Goal: Communication & Community: Answer question/provide support

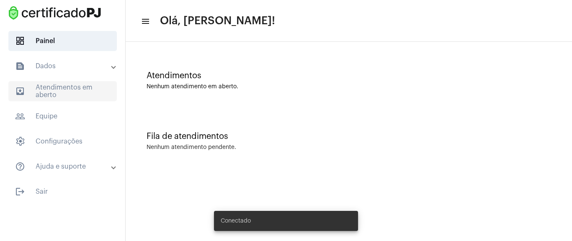
click at [59, 95] on span "outbox_outline Atendimentos em aberto" at bounding box center [62, 91] width 109 height 20
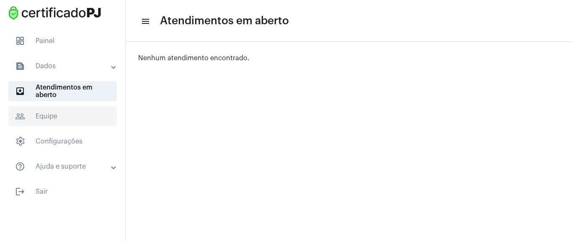
click at [74, 118] on span "people_outline Equipe" at bounding box center [62, 116] width 109 height 20
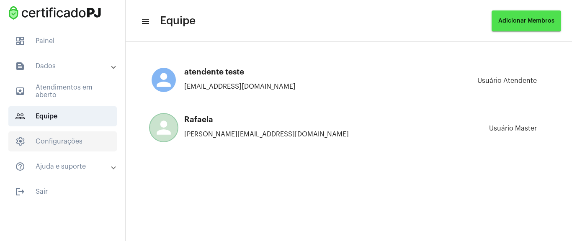
click at [56, 137] on span "settings Configurações" at bounding box center [62, 142] width 109 height 20
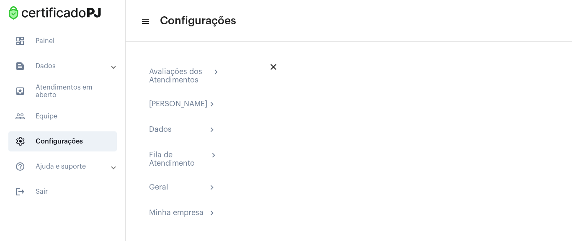
click at [50, 164] on mat-panel-title "help_outline Ajuda e suporte" at bounding box center [63, 167] width 97 height 10
click at [50, 165] on mat-expansion-panel-header "help_outline Ajuda e suporte" at bounding box center [65, 171] width 120 height 27
click at [39, 68] on mat-panel-title "text_snippet_outlined Dados" at bounding box center [63, 66] width 97 height 10
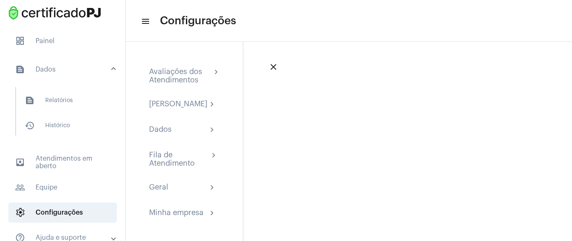
click at [49, 66] on mat-panel-title "text_snippet_outlined Dados" at bounding box center [63, 70] width 97 height 10
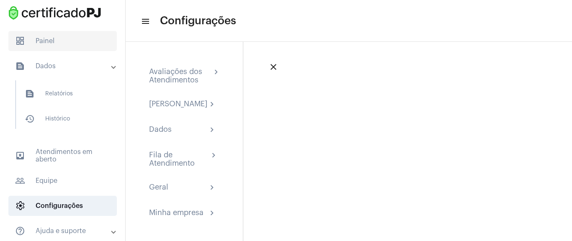
click at [52, 36] on span "dashboard Painel" at bounding box center [62, 41] width 109 height 20
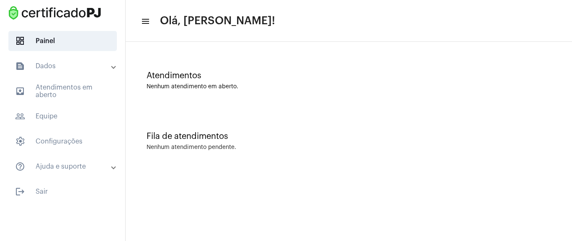
click at [148, 23] on mat-icon "menu" at bounding box center [145, 21] width 8 height 10
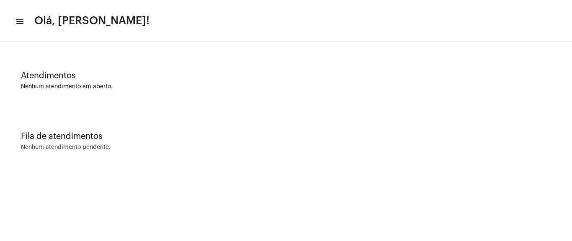
click at [18, 19] on mat-icon "menu" at bounding box center [19, 21] width 8 height 10
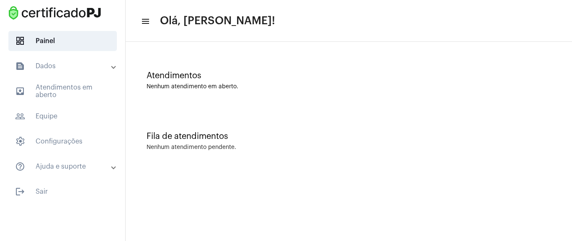
click at [60, 68] on mat-panel-title "text_snippet_outlined Dados" at bounding box center [63, 66] width 97 height 10
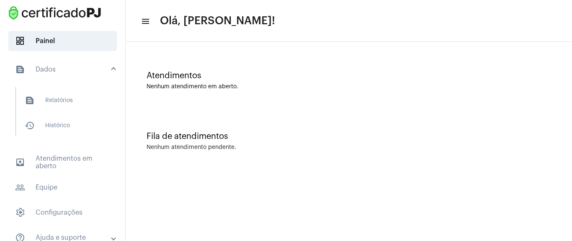
click at [59, 66] on mat-panel-title "text_snippet_outlined Dados" at bounding box center [63, 70] width 97 height 10
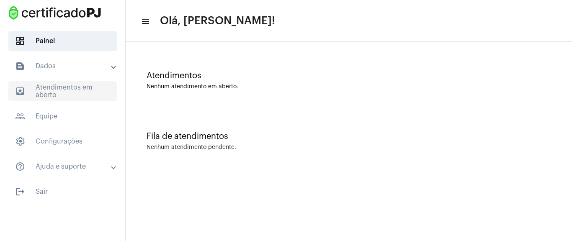
click at [73, 88] on span "outbox_outline Atendimentos em aberto" at bounding box center [62, 91] width 109 height 20
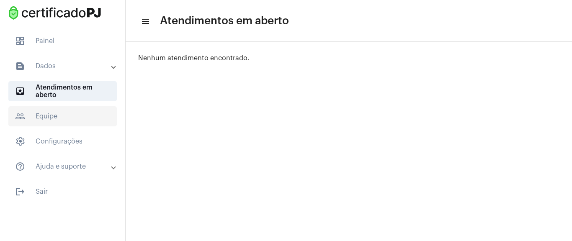
click at [64, 111] on span "people_outline Equipe" at bounding box center [62, 116] width 109 height 20
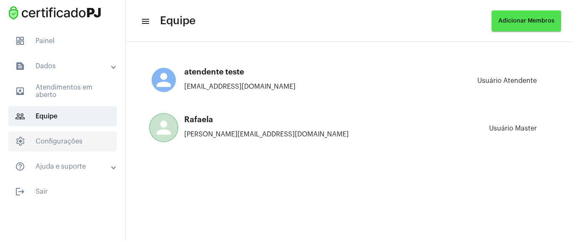
click at [52, 136] on span "settings Configurações" at bounding box center [62, 142] width 109 height 20
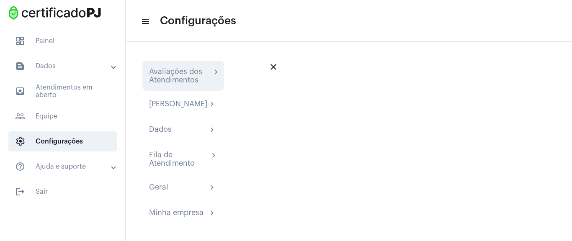
click at [189, 81] on div "Avaliações dos Atendimentos" at bounding box center [180, 75] width 62 height 17
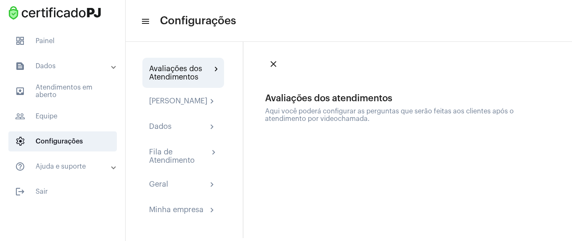
scroll to position [10, 0]
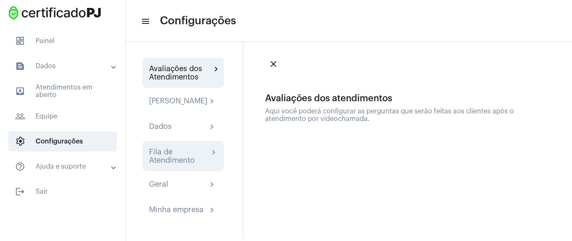
click at [184, 153] on div "Fila de Atendimento" at bounding box center [179, 156] width 60 height 17
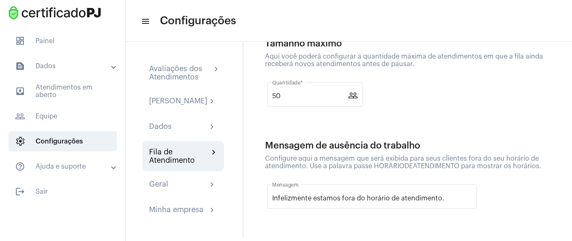
scroll to position [363, 0]
click at [196, 187] on div "Geral chevron_right" at bounding box center [183, 185] width 68 height 10
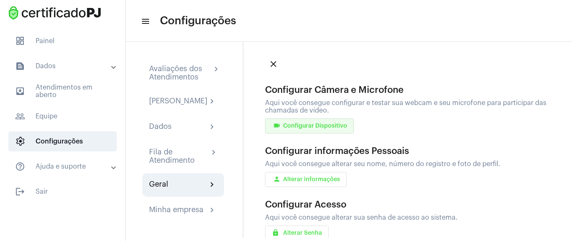
click at [326, 123] on span "videocam Configurar Dispositivo" at bounding box center [309, 126] width 75 height 6
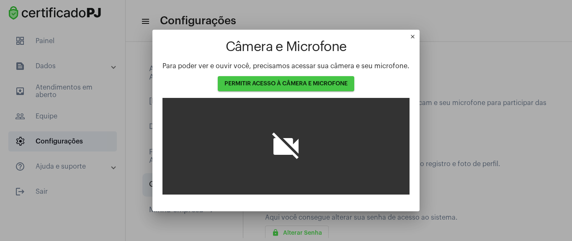
click at [319, 88] on button "PERMITIR ACESSO À CÂMERA E MICROFONE" at bounding box center [286, 83] width 137 height 15
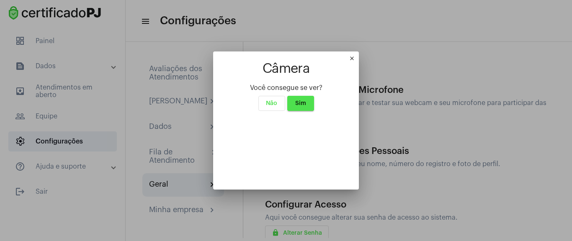
scroll to position [35, 0]
click at [287, 96] on button "Sim" at bounding box center [300, 103] width 27 height 15
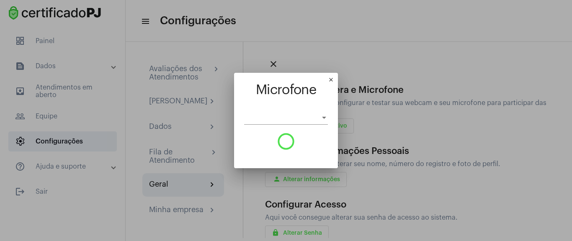
scroll to position [0, 0]
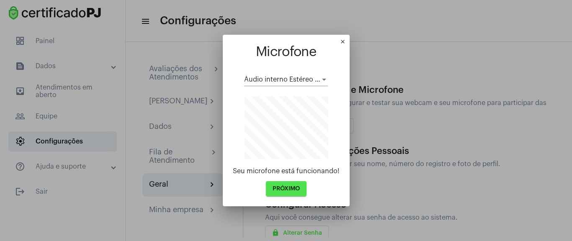
click at [296, 190] on span "PRÓXIMO" at bounding box center [286, 189] width 27 height 6
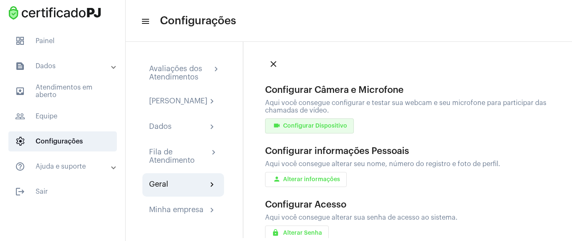
scroll to position [50, 0]
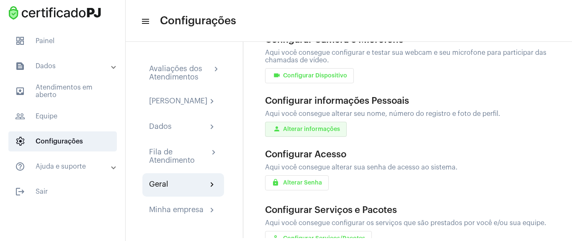
click at [328, 122] on button "person Alterar informações" at bounding box center [306, 129] width 82 height 15
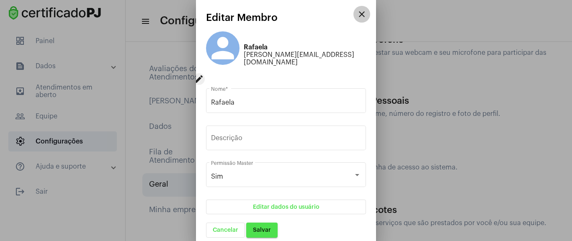
click at [355, 17] on button "close" at bounding box center [362, 14] width 17 height 17
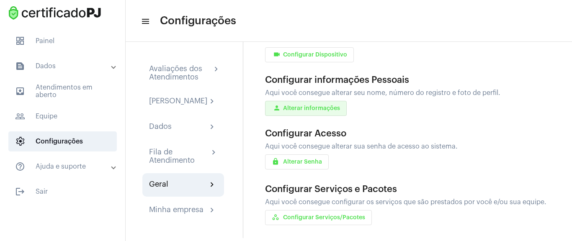
scroll to position [83, 0]
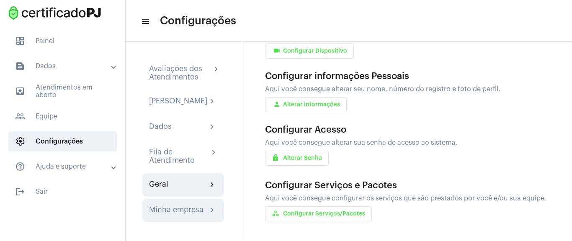
click at [157, 205] on div "Minha empresa chevron_right" at bounding box center [183, 210] width 82 height 23
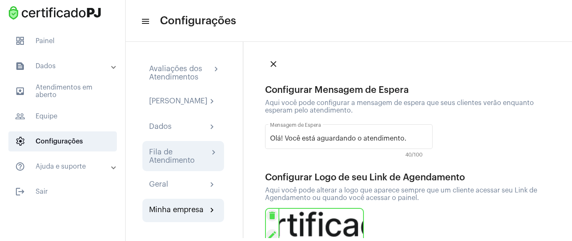
click at [172, 160] on div "Fila de Atendimento" at bounding box center [179, 156] width 60 height 17
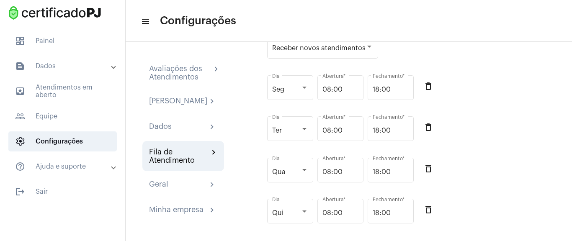
scroll to position [101, 0]
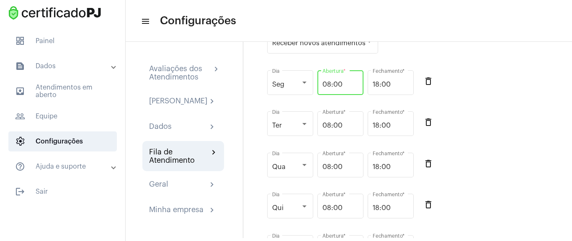
click at [340, 88] on input "08:00" at bounding box center [341, 85] width 36 height 8
type input "08:30"
click at [377, 85] on input "18:00" at bounding box center [391, 85] width 36 height 8
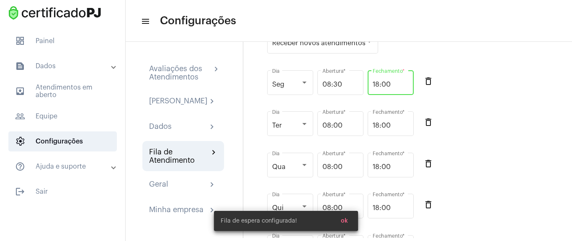
click at [377, 85] on input "18:00" at bounding box center [391, 85] width 36 height 8
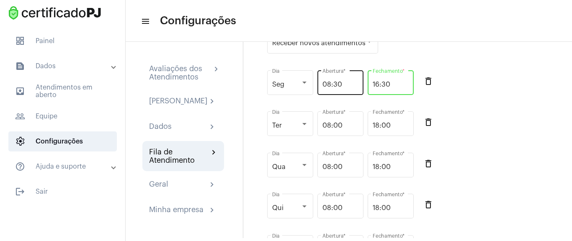
type input "16:30"
click at [347, 89] on div "08:30 Abertura *" at bounding box center [341, 82] width 36 height 26
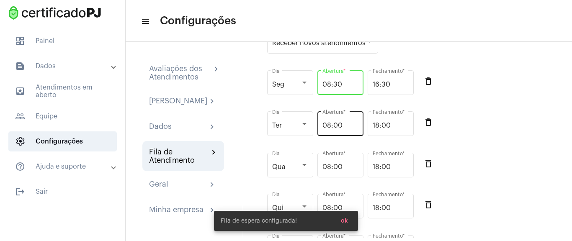
click at [339, 127] on input "08:00" at bounding box center [341, 126] width 36 height 8
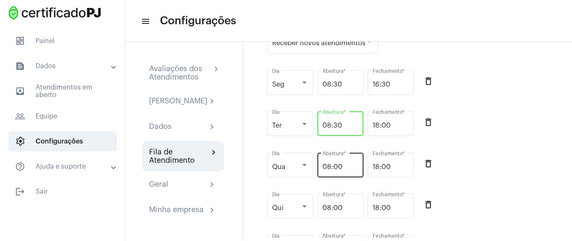
type input "08:30"
click at [338, 169] on input "08:00" at bounding box center [341, 167] width 36 height 8
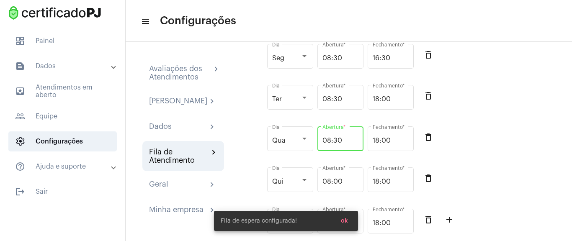
scroll to position [151, 0]
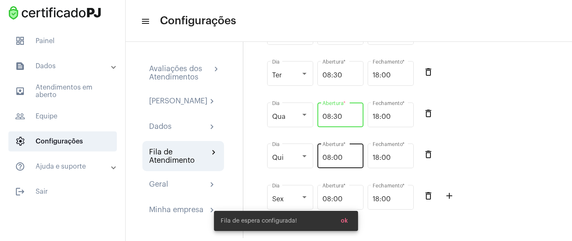
type input "08:30"
click at [337, 159] on input "08:00" at bounding box center [341, 158] width 36 height 8
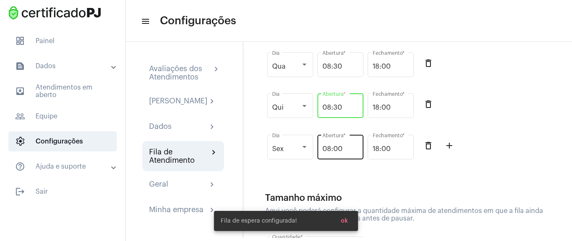
type input "08:30"
click at [337, 148] on input "08:00" at bounding box center [341, 149] width 36 height 8
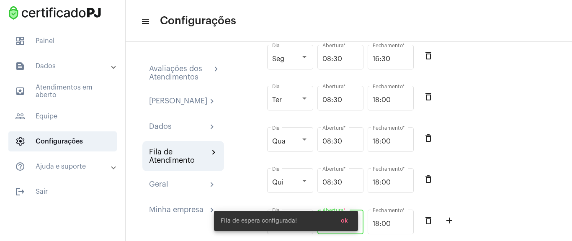
scroll to position [50, 0]
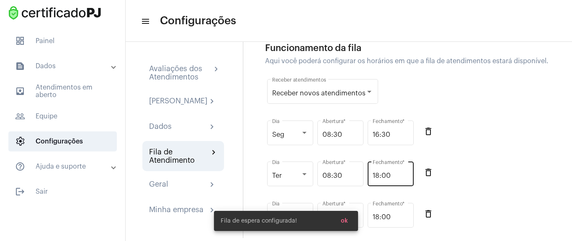
type input "08:30"
click at [395, 179] on input "18:00" at bounding box center [391, 176] width 36 height 8
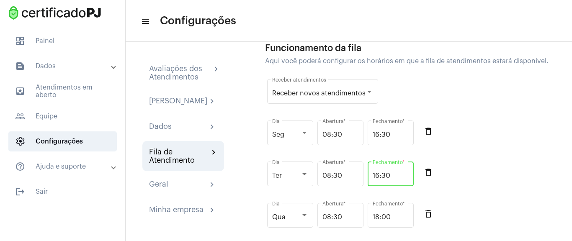
drag, startPoint x: 394, startPoint y: 179, endPoint x: 371, endPoint y: 175, distance: 23.5
click at [371, 175] on div "16:30 Fechamento *" at bounding box center [391, 173] width 46 height 26
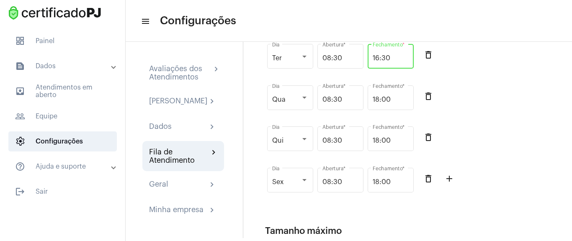
scroll to position [151, 0]
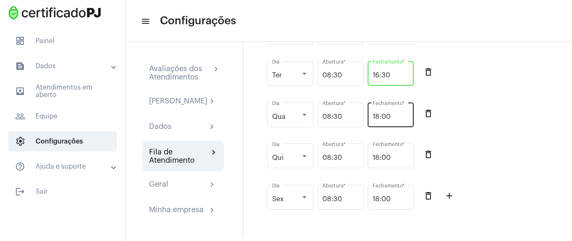
type input "16:30"
drag, startPoint x: 391, startPoint y: 121, endPoint x: 365, endPoint y: 121, distance: 26.0
click at [365, 121] on div "Qua Dia 08:30 Abertura * 18:00 Fechamento * delete_outline" at bounding box center [410, 119] width 290 height 41
paste input "6:3"
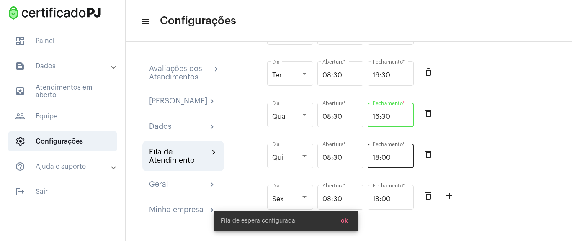
type input "16:30"
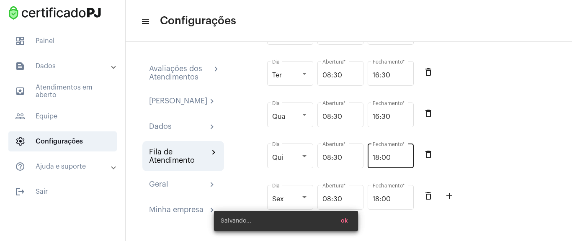
drag, startPoint x: 393, startPoint y: 154, endPoint x: 373, endPoint y: 158, distance: 20.1
click at [373, 158] on div "18:00 Fechamento *" at bounding box center [391, 155] width 36 height 26
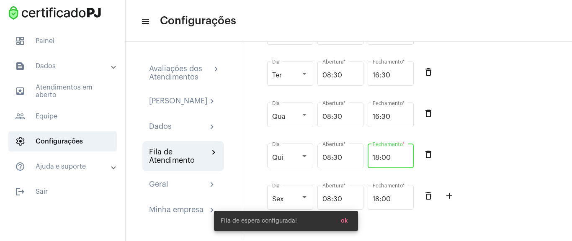
drag, startPoint x: 373, startPoint y: 158, endPoint x: 401, endPoint y: 158, distance: 28.1
click at [401, 158] on input "18:00" at bounding box center [391, 158] width 36 height 8
paste input "6:3"
type input "16:30"
drag, startPoint x: 393, startPoint y: 201, endPoint x: 366, endPoint y: 202, distance: 26.4
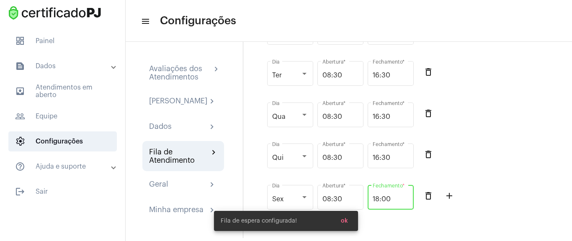
click at [366, 202] on body "dashboard Painel text_snippet_outlined Dados text_snippet_outlined Relatórios h…" at bounding box center [286, 120] width 572 height 241
paste input "6:3"
type input "16:30"
click at [501, 179] on div "Qui Dia 08:30 Abertura * 16:30 Fechamento * delete_outline" at bounding box center [410, 160] width 290 height 41
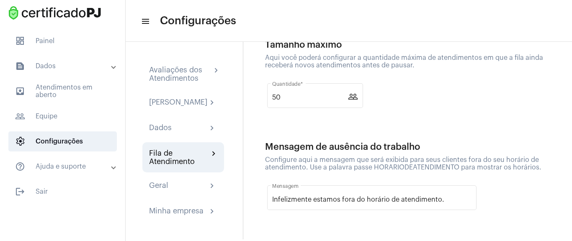
scroll to position [0, 0]
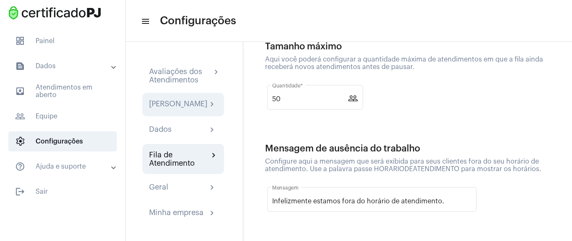
click at [183, 110] on div "[PERSON_NAME]" at bounding box center [178, 105] width 58 height 10
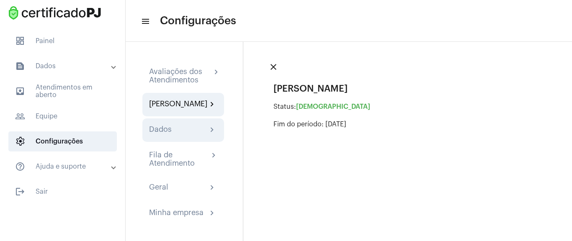
click at [202, 135] on div "Dados chevron_right" at bounding box center [183, 130] width 68 height 10
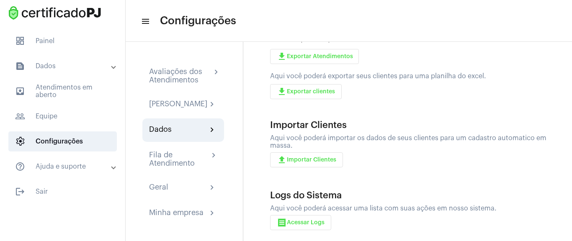
scroll to position [117, 0]
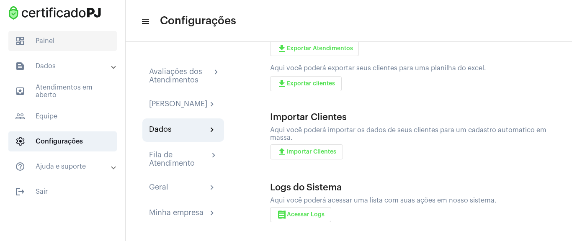
click at [44, 47] on span "dashboard Painel" at bounding box center [62, 41] width 109 height 20
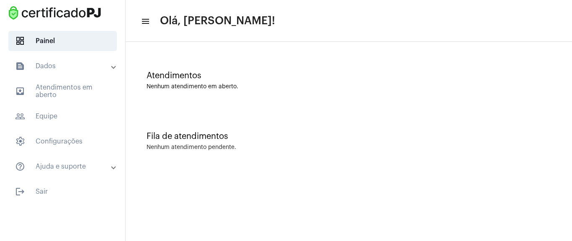
click at [65, 165] on mat-panel-title "help_outline Ajuda e suporte" at bounding box center [63, 167] width 97 height 10
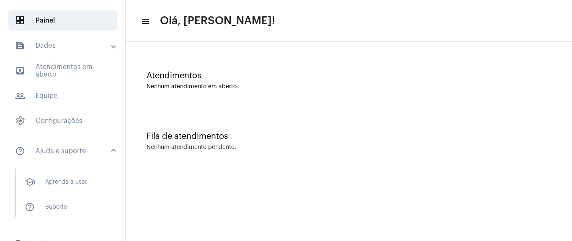
scroll to position [39, 0]
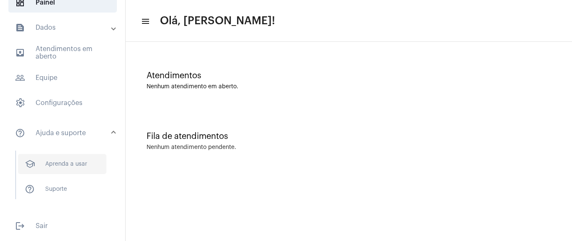
click at [65, 162] on span "school Aprenda a usar" at bounding box center [62, 164] width 88 height 20
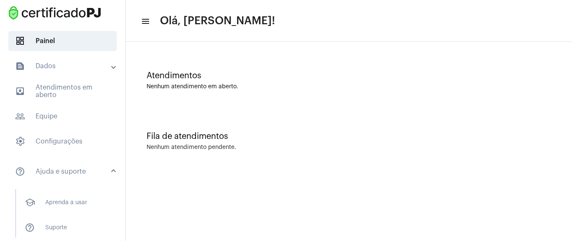
click at [66, 61] on mat-expansion-panel-header "text_snippet_outlined Dados" at bounding box center [65, 66] width 120 height 20
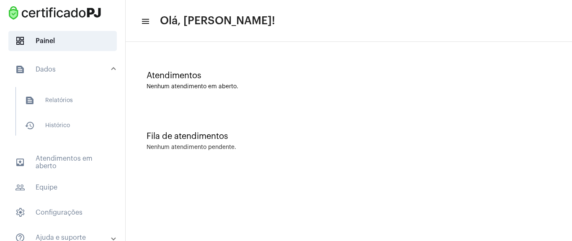
click at [72, 65] on mat-panel-title "text_snippet_outlined Dados" at bounding box center [63, 70] width 97 height 10
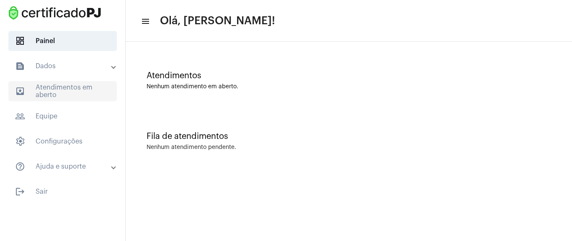
click at [62, 91] on span "outbox_outline Atendimentos em aberto" at bounding box center [62, 91] width 109 height 20
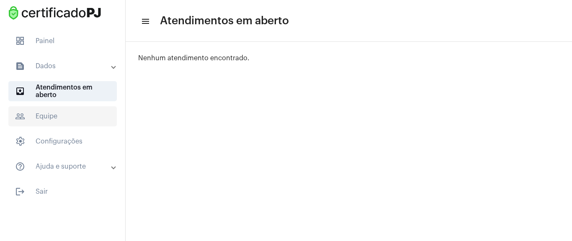
click at [68, 116] on span "people_outline Equipe" at bounding box center [62, 116] width 109 height 20
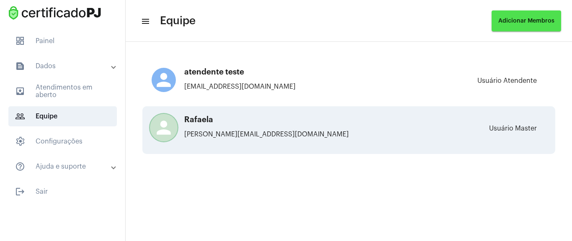
click at [254, 132] on p "[PERSON_NAME][EMAIL_ADDRESS][DOMAIN_NAME]" at bounding box center [298, 135] width 293 height 8
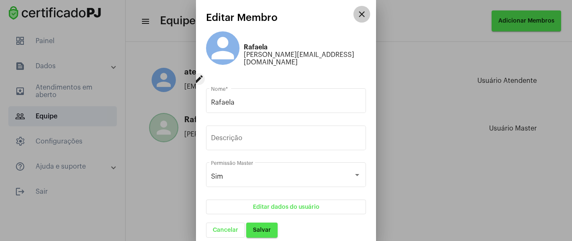
click at [361, 14] on mat-icon "close" at bounding box center [362, 14] width 10 height 10
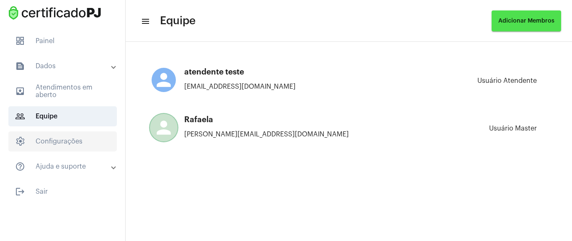
click at [83, 148] on span "settings Configurações" at bounding box center [62, 142] width 109 height 20
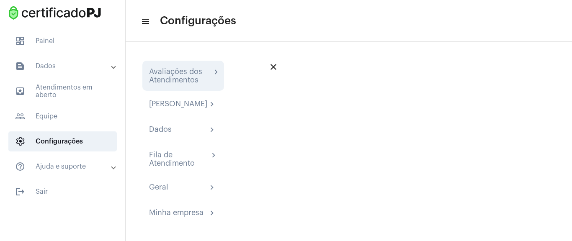
click at [176, 75] on div "Avaliações dos Atendimentos" at bounding box center [180, 75] width 62 height 17
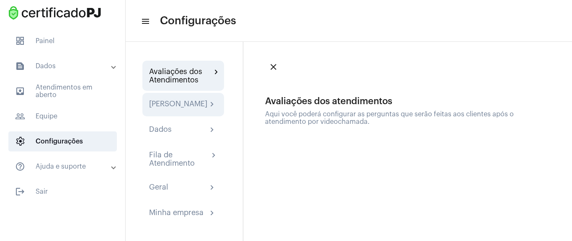
click at [171, 110] on div "[PERSON_NAME]" at bounding box center [178, 105] width 58 height 10
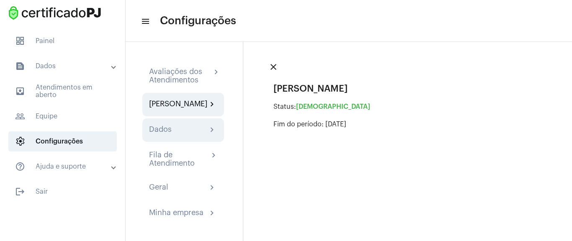
click at [175, 130] on div "Dados chevron_right" at bounding box center [183, 130] width 82 height 23
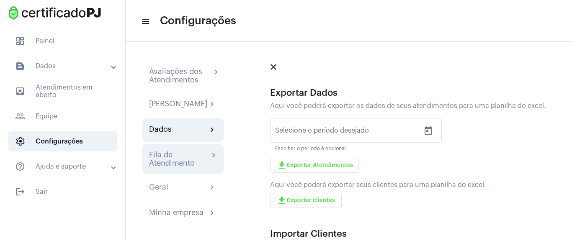
click at [166, 168] on div "Fila de Atendimento" at bounding box center [179, 159] width 60 height 17
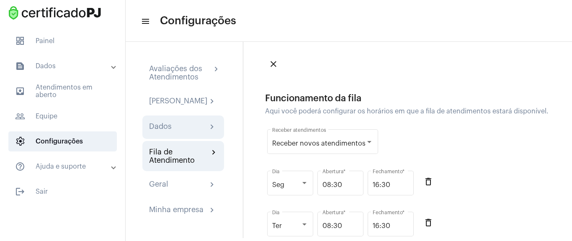
scroll to position [10, 0]
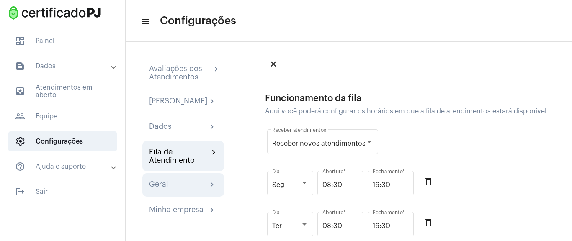
click at [171, 178] on div "Geral chevron_right" at bounding box center [183, 185] width 82 height 23
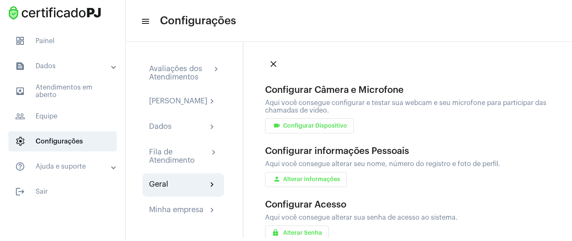
scroll to position [83, 0]
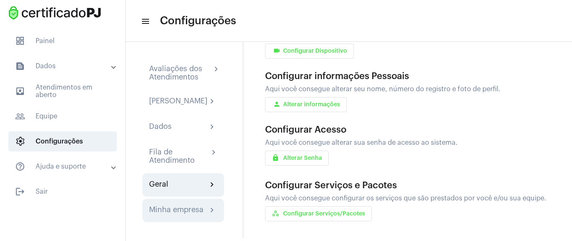
click at [194, 203] on div "Minha empresa chevron_right" at bounding box center [183, 210] width 82 height 23
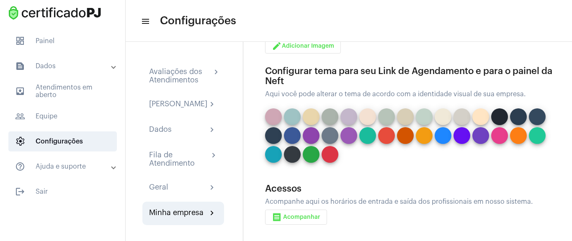
scroll to position [249, 0]
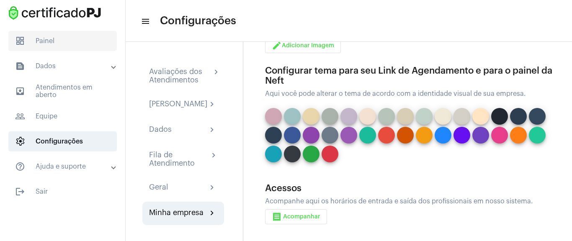
click at [53, 45] on span "dashboard Painel" at bounding box center [62, 41] width 109 height 20
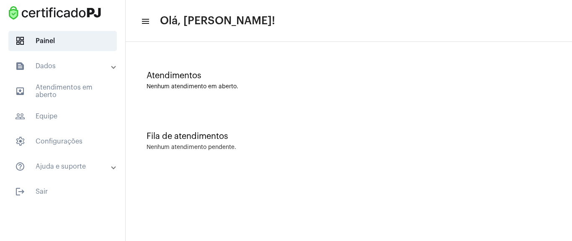
click at [189, 150] on div "Nenhum atendimento pendente." at bounding box center [192, 148] width 90 height 6
click at [82, 175] on mat-expansion-panel-header "help_outline Ajuda e suporte" at bounding box center [65, 167] width 120 height 20
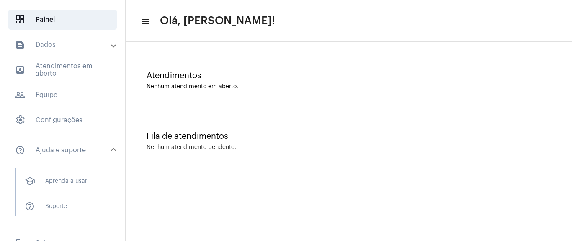
scroll to position [39, 0]
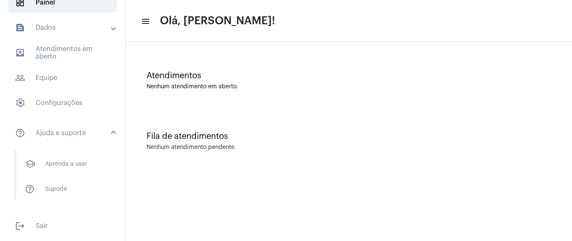
click at [92, 136] on mat-panel-title "help_outline Ajuda e suporte" at bounding box center [63, 133] width 97 height 10
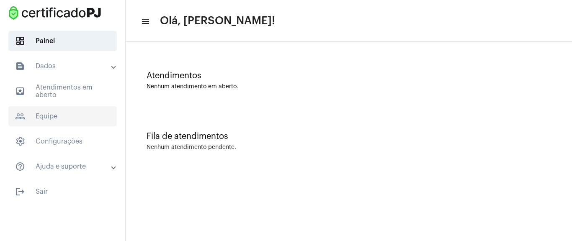
click at [45, 119] on span "people_outline Equipe" at bounding box center [62, 116] width 109 height 20
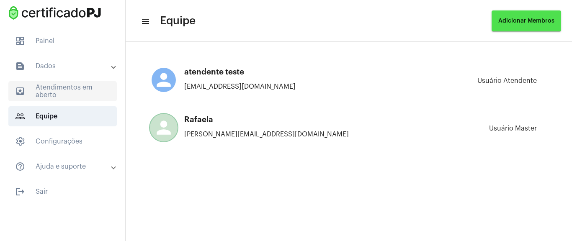
click at [52, 92] on span "outbox_outline Atendimentos em aberto" at bounding box center [62, 91] width 109 height 20
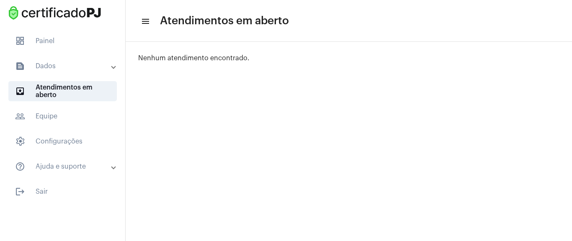
click at [84, 68] on mat-panel-title "text_snippet_outlined Dados" at bounding box center [63, 66] width 97 height 10
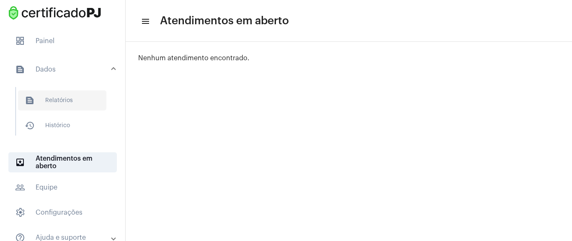
click at [42, 109] on span "text_snippet_outlined Relatórios" at bounding box center [62, 101] width 88 height 20
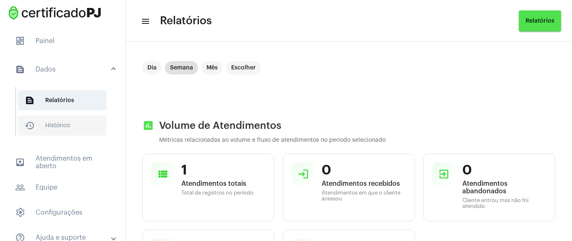
click at [50, 122] on span "history_outlined Histórico" at bounding box center [62, 126] width 88 height 20
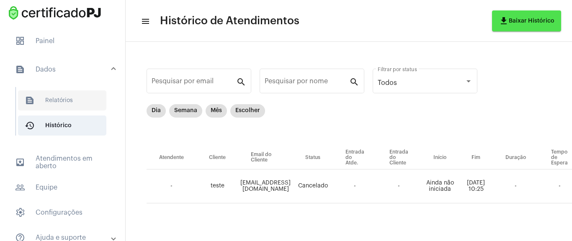
click at [44, 104] on span "text_snippet_outlined Relatórios" at bounding box center [62, 101] width 88 height 20
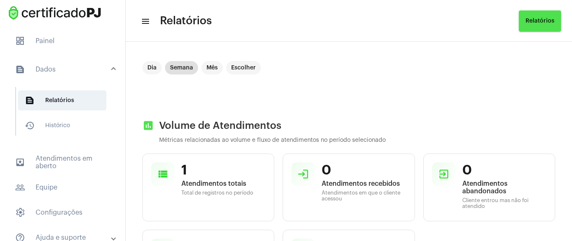
click at [60, 64] on mat-expansion-panel-header "text_snippet_outlined Dados" at bounding box center [65, 69] width 120 height 27
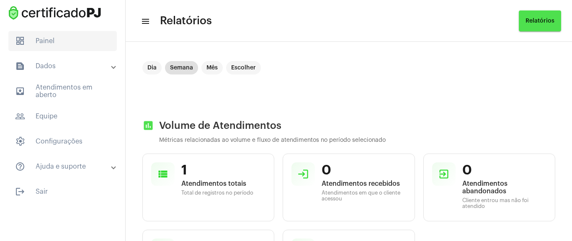
click at [61, 37] on span "dashboard Painel" at bounding box center [62, 41] width 109 height 20
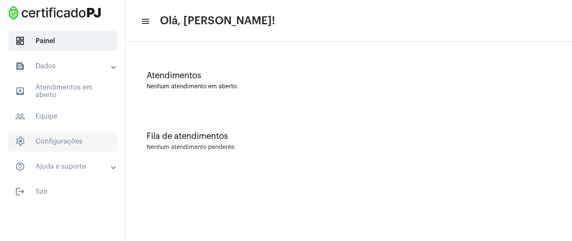
click at [62, 142] on span "settings Configurações" at bounding box center [62, 142] width 109 height 20
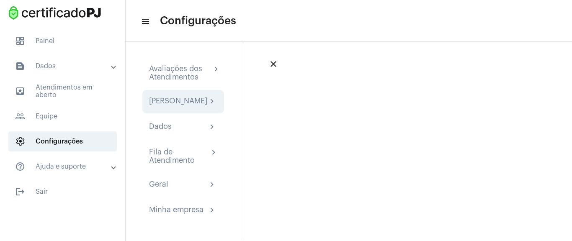
scroll to position [10, 0]
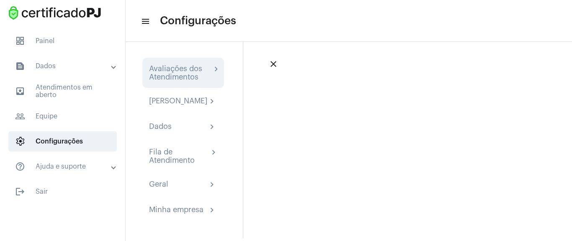
click at [184, 70] on div "Avaliações dos Atendimentos" at bounding box center [180, 73] width 62 height 17
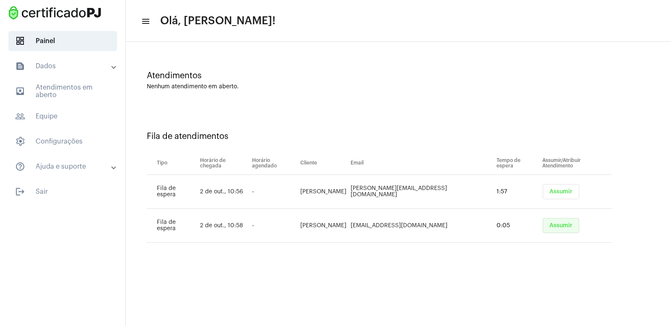
click at [549, 225] on span "Assumir" at bounding box center [560, 226] width 23 height 6
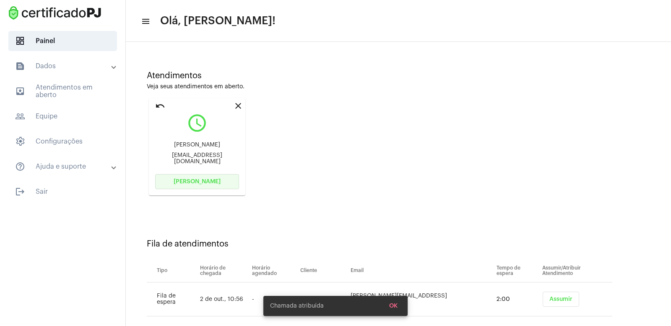
click at [208, 181] on span "Abrir Chamada" at bounding box center [197, 182] width 47 height 6
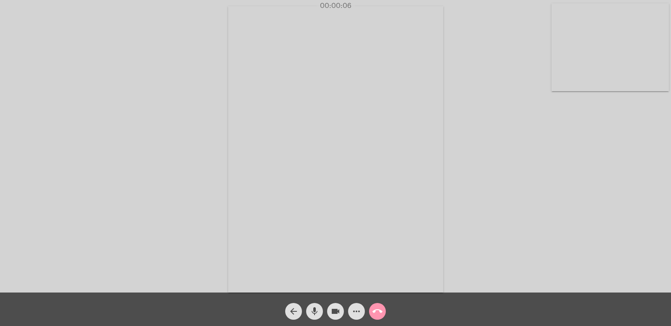
click at [358, 313] on mat-icon "more_horiz" at bounding box center [356, 312] width 10 height 10
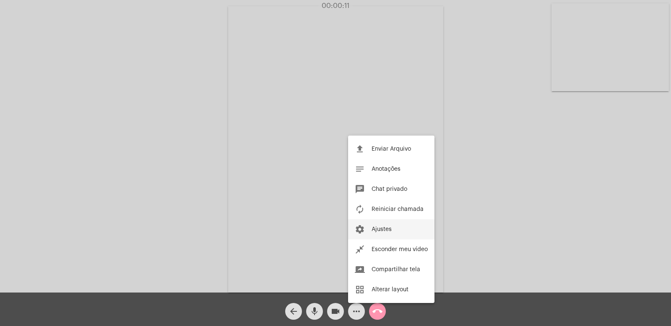
click at [390, 227] on span "Ajustes" at bounding box center [381, 230] width 20 height 6
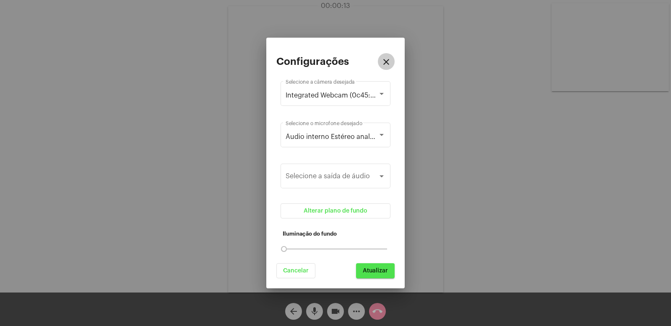
click at [390, 54] on button "close" at bounding box center [386, 61] width 17 height 17
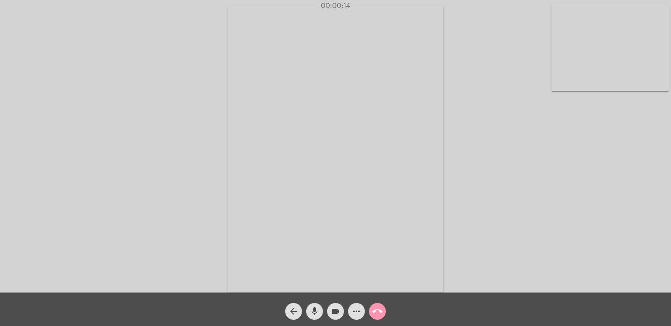
click at [356, 321] on div "arrow_back mic videocam more_horiz call_end" at bounding box center [335, 310] width 671 height 34
click at [356, 314] on mat-icon "more_horiz" at bounding box center [356, 312] width 10 height 10
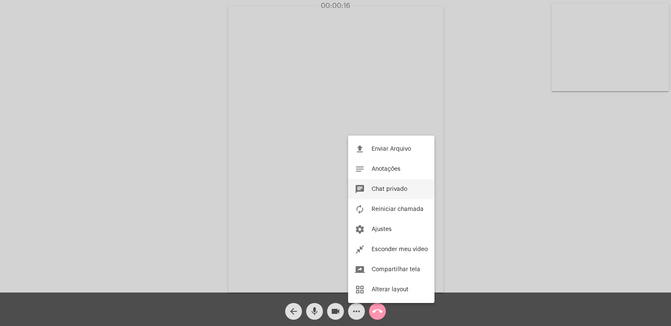
click at [379, 186] on button "chat Chat privado" at bounding box center [391, 189] width 86 height 20
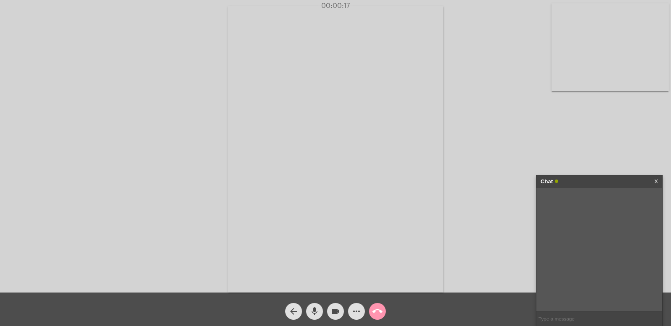
click at [657, 180] on link "X" at bounding box center [656, 182] width 4 height 13
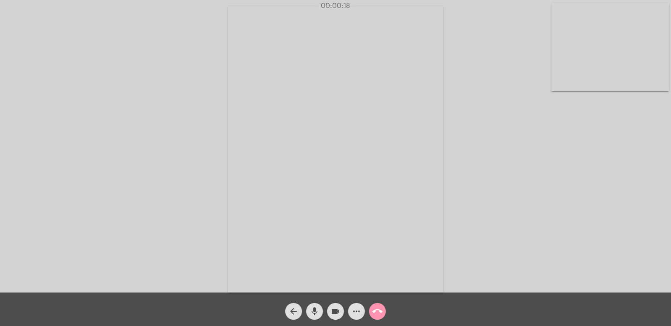
click at [360, 315] on mat-icon "more_horiz" at bounding box center [356, 312] width 10 height 10
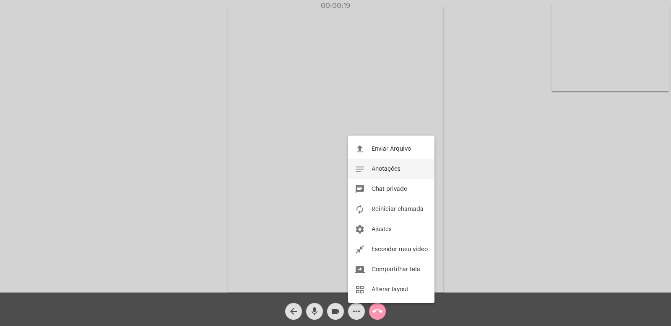
click at [388, 172] on span "Anotações" at bounding box center [385, 169] width 29 height 6
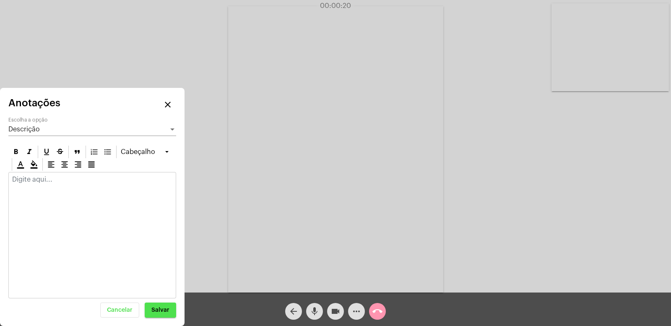
click at [172, 105] on mat-icon "close" at bounding box center [168, 105] width 10 height 10
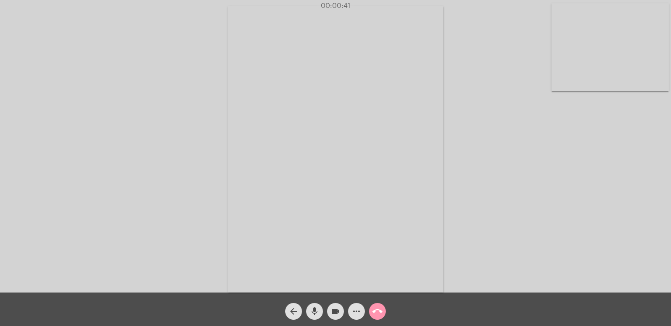
click at [359, 313] on mat-icon "more_horiz" at bounding box center [356, 312] width 10 height 10
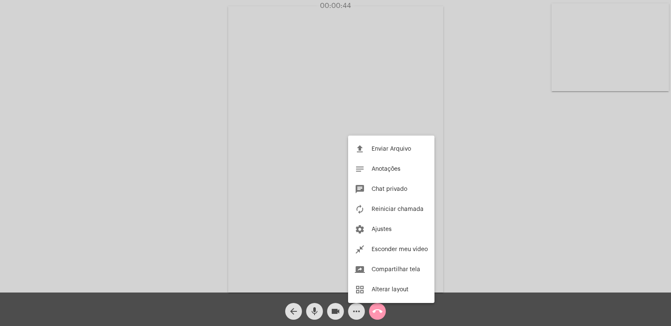
click at [359, 313] on div at bounding box center [335, 163] width 671 height 326
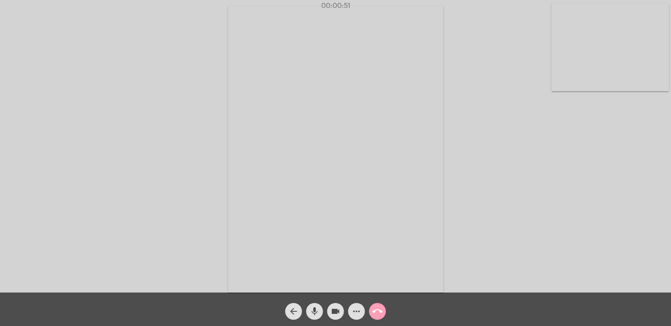
click at [377, 314] on mat-icon "call_end" at bounding box center [377, 312] width 10 height 10
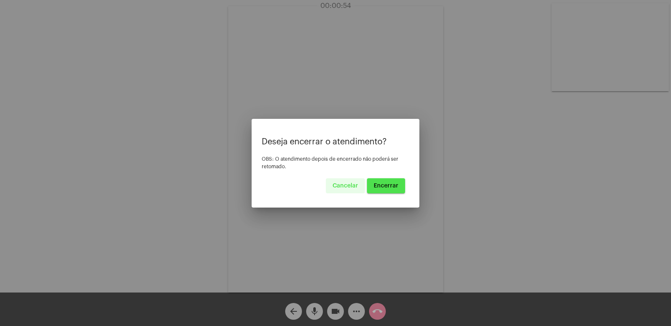
click at [393, 187] on span "Encerrar" at bounding box center [385, 186] width 25 height 6
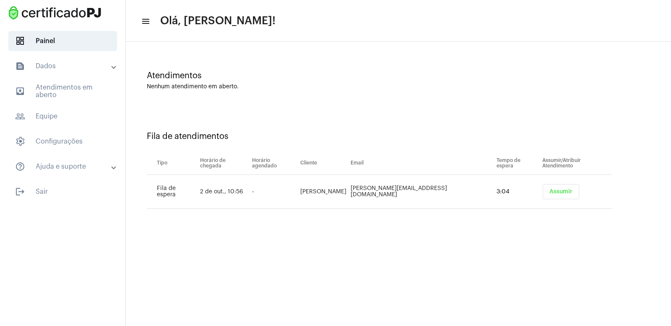
click at [549, 192] on span "Assumir" at bounding box center [560, 192] width 23 height 6
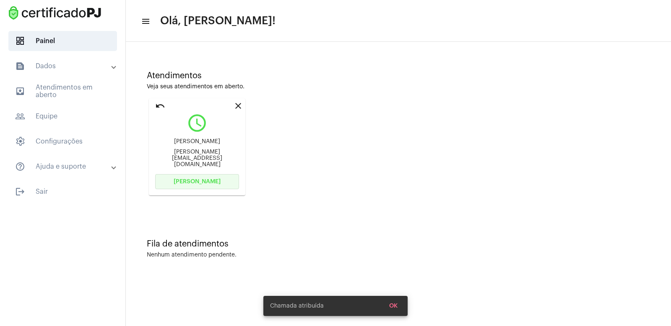
click at [211, 181] on span "Abrir Chamada" at bounding box center [197, 182] width 47 height 6
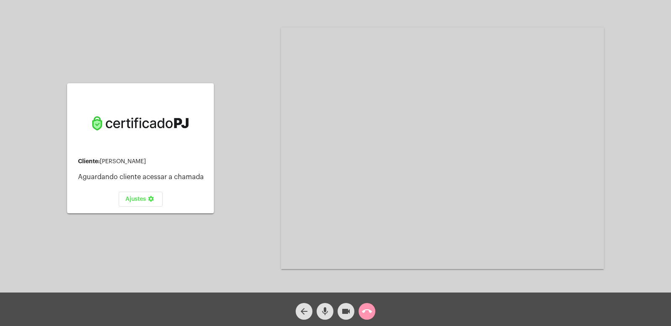
click at [367, 316] on mat-icon "call_end" at bounding box center [367, 312] width 10 height 10
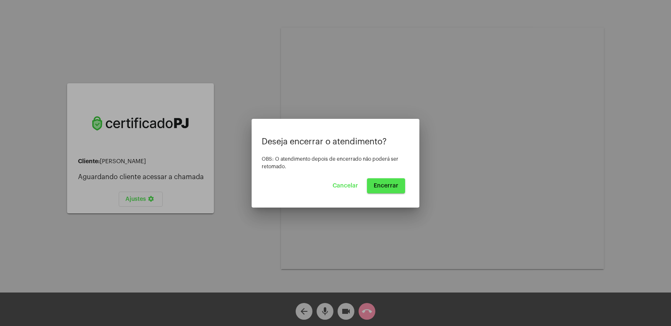
click at [386, 189] on button "Encerrar" at bounding box center [386, 186] width 38 height 15
